Goal: Book appointment/travel/reservation

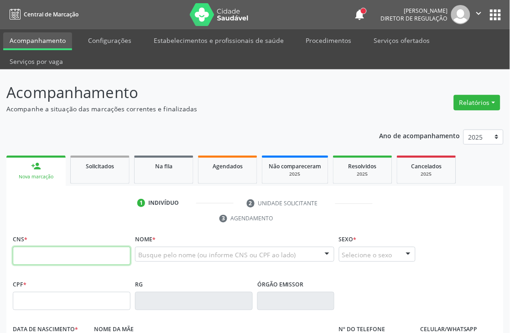
paste input "706 0068 7506 2740"
type input "706 0068 7506 2740"
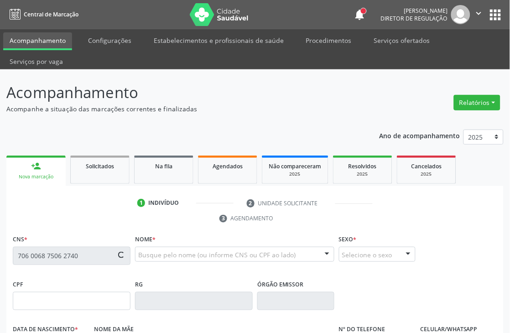
type input "[DATE]"
type input "Aparecida da [PERSON_NAME]"
type input "[PHONE_NUMBER]"
type input "459"
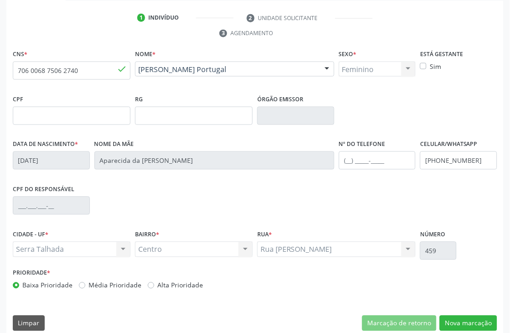
scroll to position [195, 0]
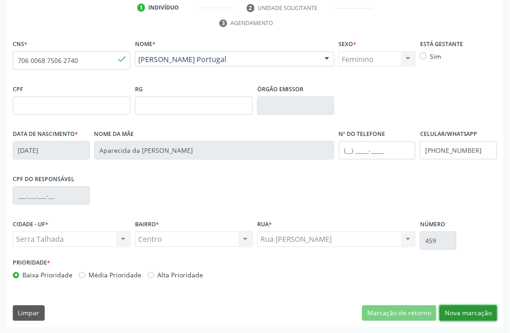
click at [456, 309] on button "Nova marcação" at bounding box center [468, 314] width 57 height 16
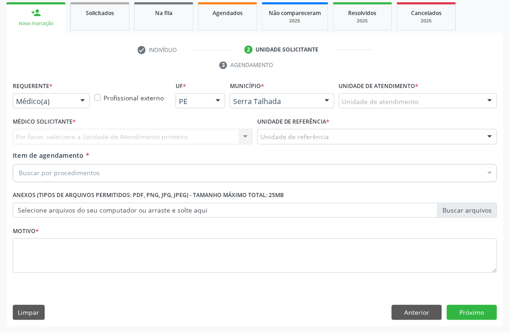
scroll to position [153, 0]
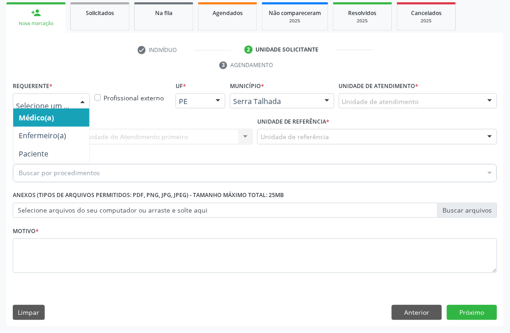
click at [73, 104] on div at bounding box center [51, 101] width 77 height 16
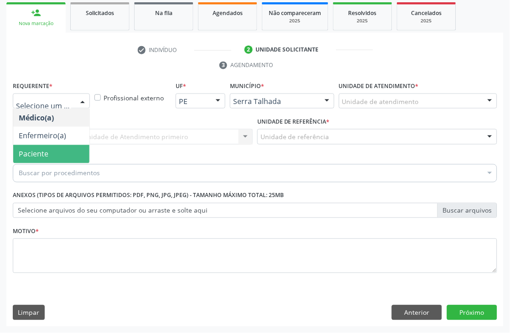
click at [72, 156] on span "Paciente" at bounding box center [51, 154] width 76 height 18
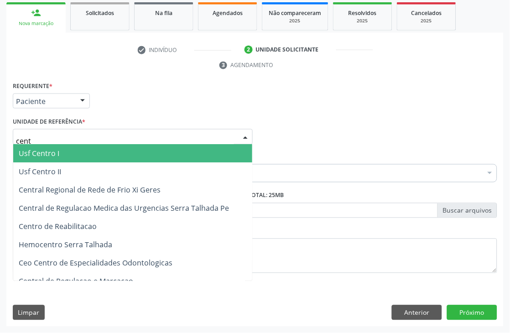
type input "centr"
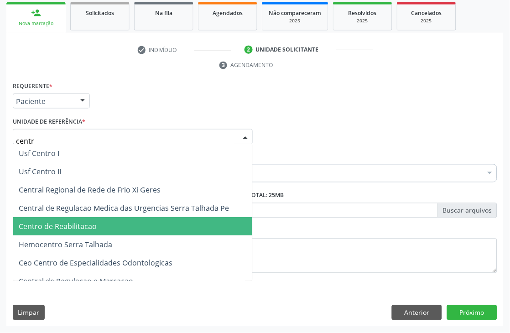
click at [73, 223] on span "Centro de Reabilitacao" at bounding box center [58, 227] width 78 height 10
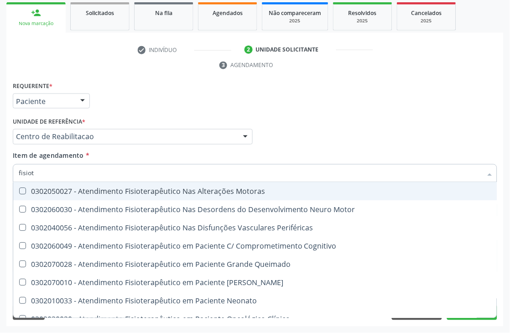
type input "fisiote"
click at [89, 188] on div "0302050027 - Atendimento Fisioterapêutico Nas Alterações Motoras" at bounding box center [282, 191] width 526 height 7
checkbox Motoras "true"
click at [311, 146] on div "Médico Solicitante Por favor, selecione a Unidade de Atendimento primeiro Nenhu…" at bounding box center [254, 133] width 489 height 36
checkbox Motor "true"
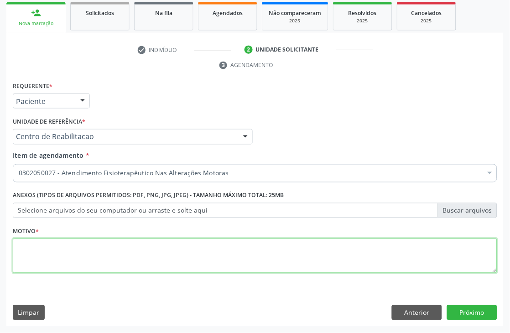
click at [199, 249] on textarea at bounding box center [255, 256] width 484 height 35
type textarea "."
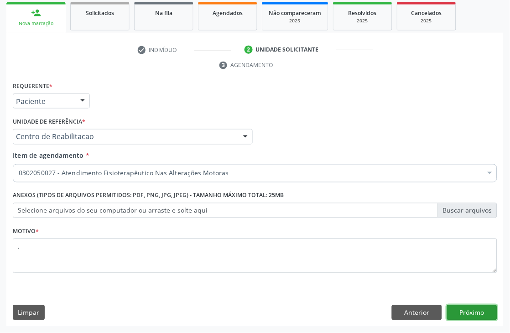
click at [469, 308] on button "Próximo" at bounding box center [472, 313] width 50 height 16
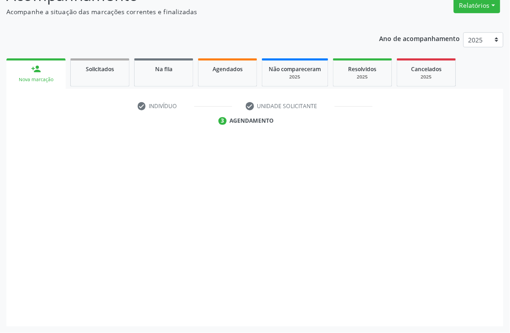
scroll to position [97, 0]
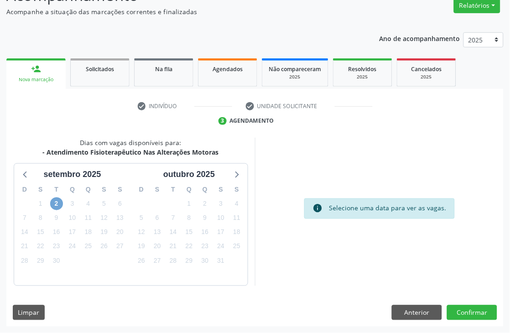
click at [59, 204] on span "2" at bounding box center [56, 203] width 13 height 13
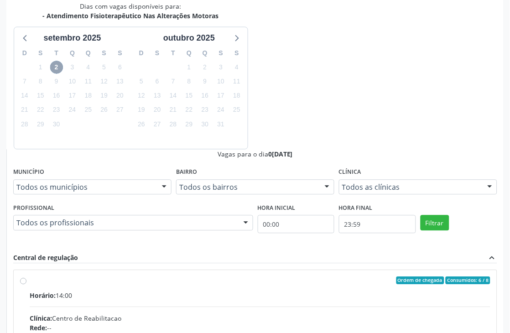
scroll to position [234, 0]
click at [26, 276] on input "Ordem de chegada Consumidos: 6 / 8 Horário: 14:00 Clínica: Centro de Reabilitac…" at bounding box center [23, 280] width 6 height 8
radio input "true"
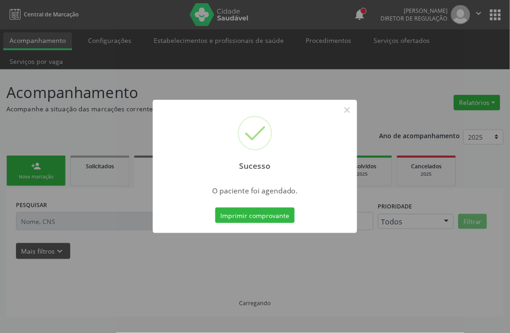
scroll to position [0, 0]
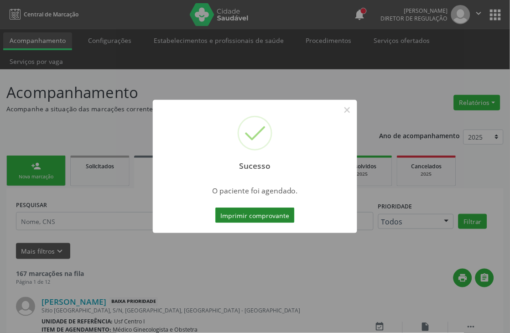
click at [251, 213] on button "Imprimir comprovante" at bounding box center [254, 216] width 79 height 16
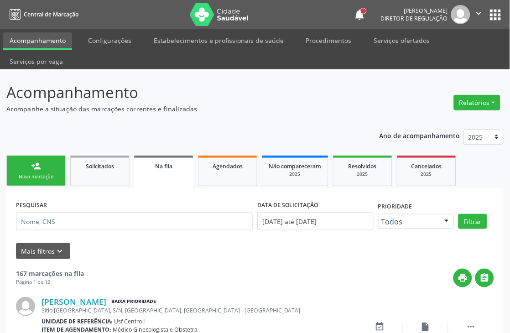
scroll to position [291, 0]
